Goal: Transaction & Acquisition: Obtain resource

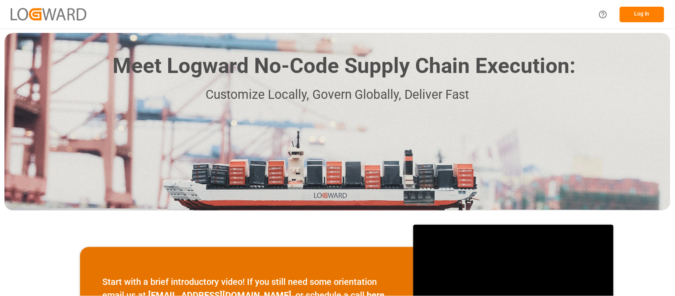
click at [631, 13] on button "Log In" at bounding box center [642, 15] width 45 height 16
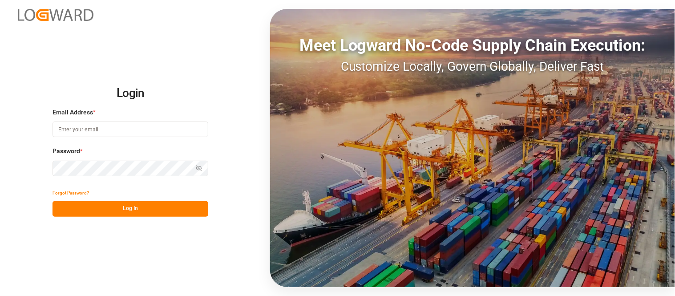
click at [85, 131] on input at bounding box center [131, 130] width 156 height 16
type input "[PERSON_NAME][EMAIL_ADDRESS][PERSON_NAME][DOMAIN_NAME]"
click at [145, 205] on button "Log In" at bounding box center [131, 209] width 156 height 16
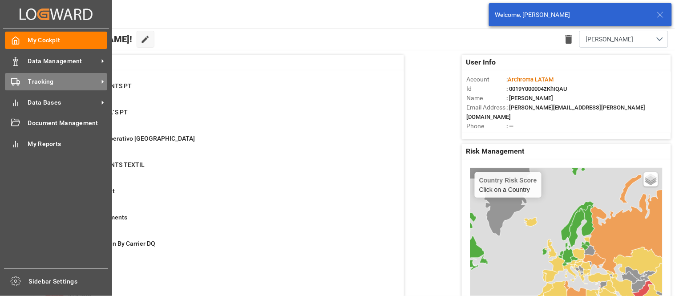
click at [22, 85] on div "Tracking Tracking" at bounding box center [56, 81] width 102 height 17
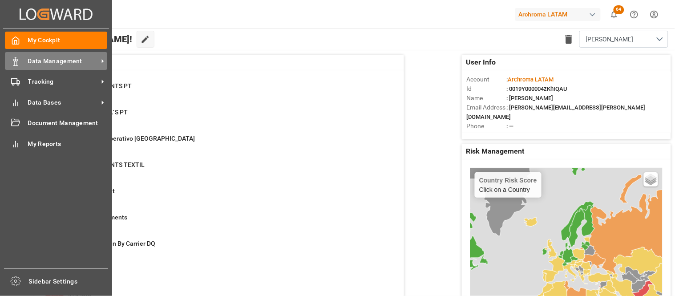
click at [17, 63] on icon at bounding box center [15, 61] width 9 height 9
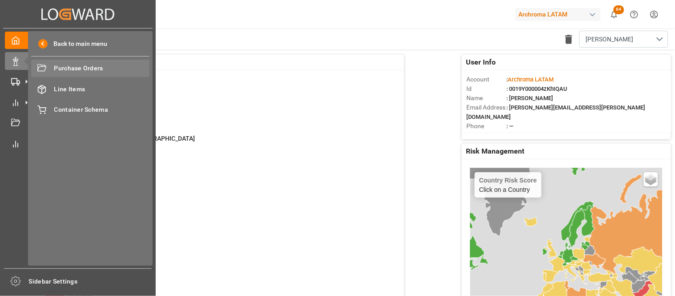
click at [89, 69] on span "Purchase Orders" at bounding box center [102, 68] width 96 height 9
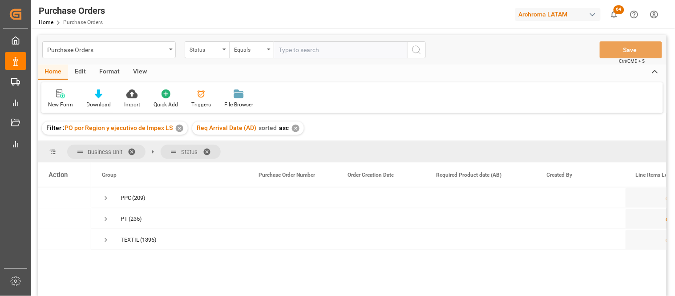
click at [178, 126] on div "✕" at bounding box center [180, 129] width 8 height 8
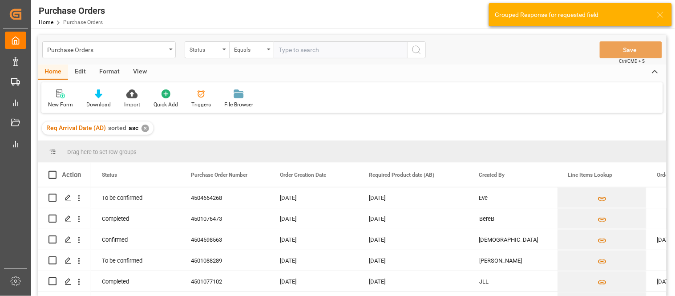
click at [142, 128] on div "✕" at bounding box center [146, 129] width 8 height 8
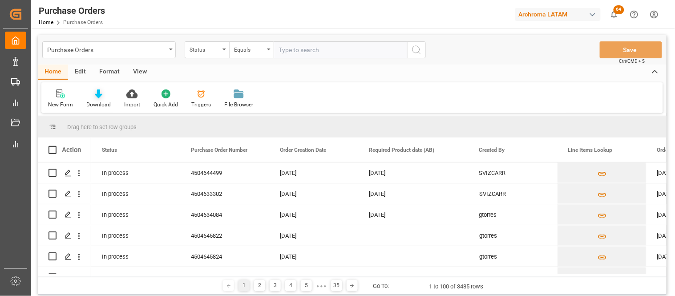
click at [95, 98] on icon at bounding box center [99, 93] width 8 height 9
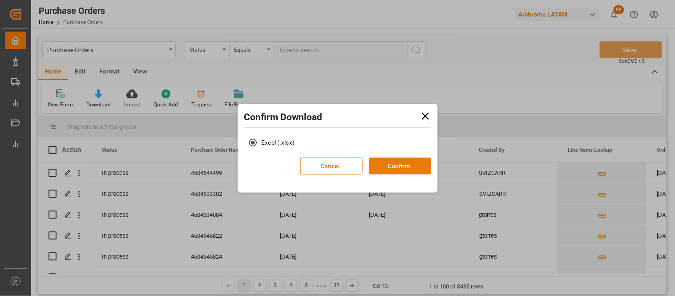
click at [387, 167] on button "Confirm" at bounding box center [400, 166] width 62 height 17
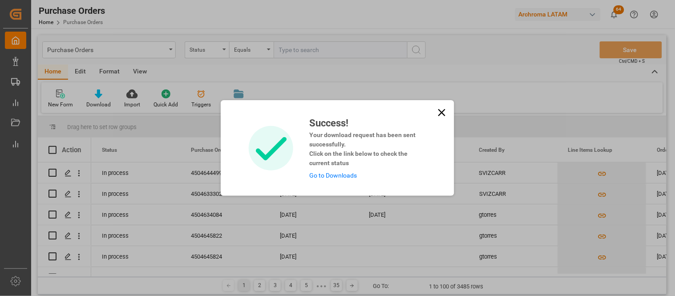
click at [337, 174] on link "Go to Downloads" at bounding box center [333, 175] width 48 height 7
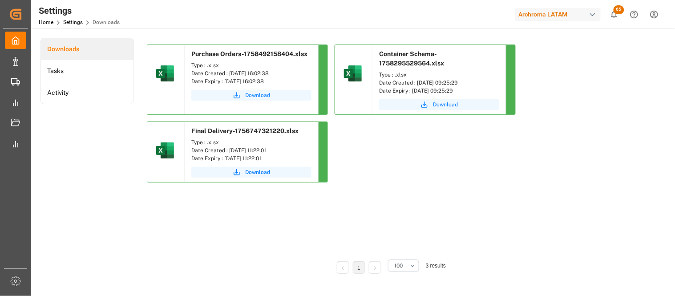
click at [260, 96] on span "Download" at bounding box center [257, 95] width 25 height 8
